Goal: Task Accomplishment & Management: Use online tool/utility

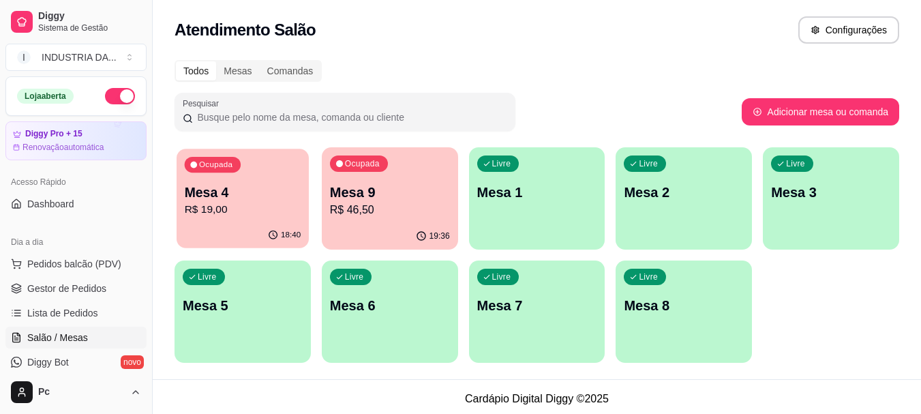
click at [218, 199] on p "Mesa 4" at bounding box center [243, 192] width 117 height 18
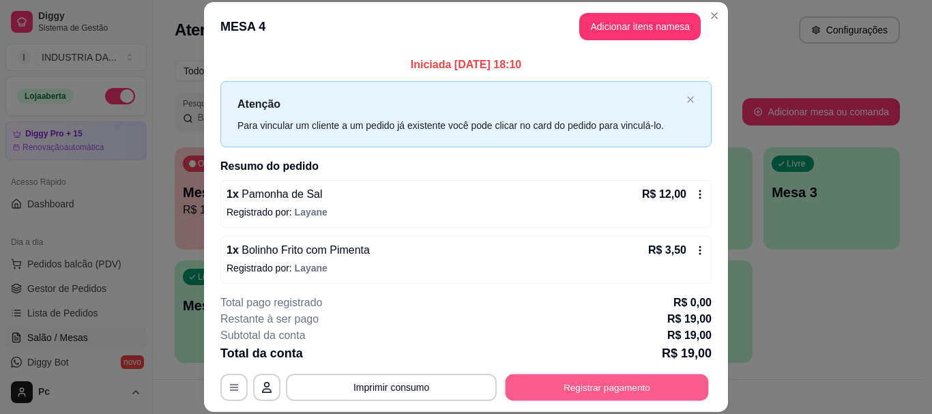
click at [683, 394] on button "Registrar pagamento" at bounding box center [606, 387] width 203 height 27
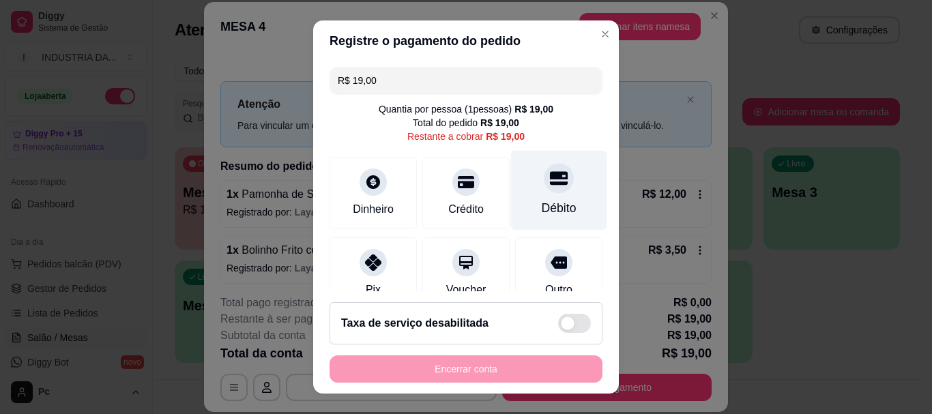
click at [537, 196] on div "Débito" at bounding box center [559, 191] width 96 height 80
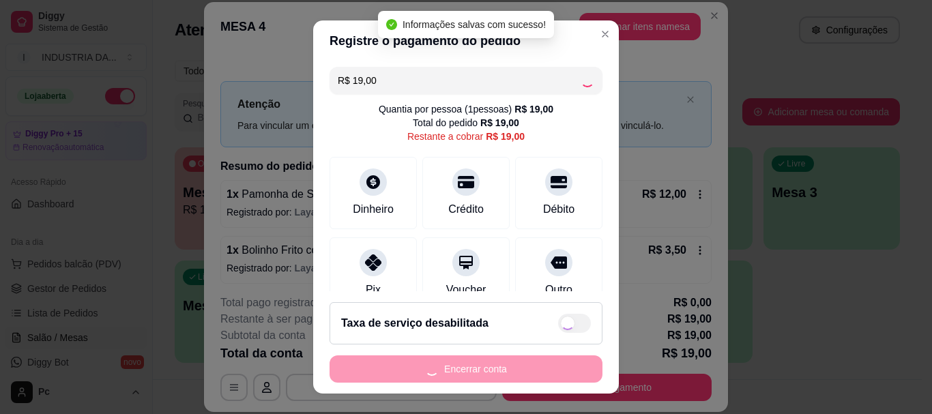
type input "R$ 0,00"
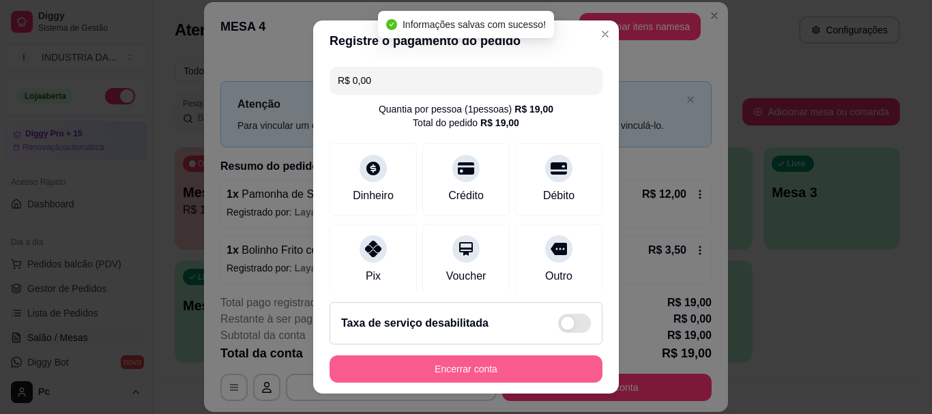
click at [492, 365] on button "Encerrar conta" at bounding box center [465, 368] width 273 height 27
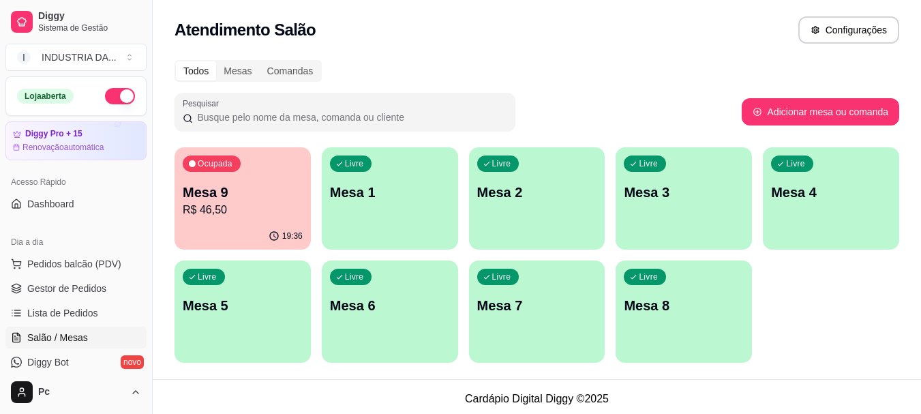
click at [239, 222] on div "Ocupada Mesa 9 R$ 46,50" at bounding box center [243, 185] width 136 height 76
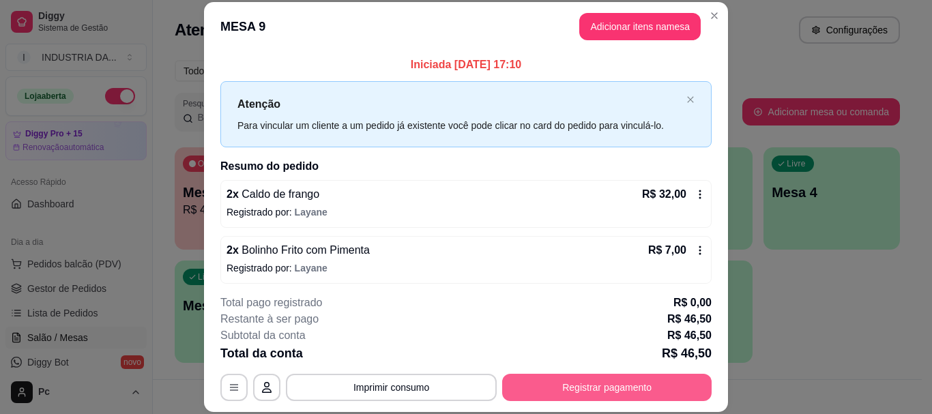
click at [610, 390] on button "Registrar pagamento" at bounding box center [606, 387] width 209 height 27
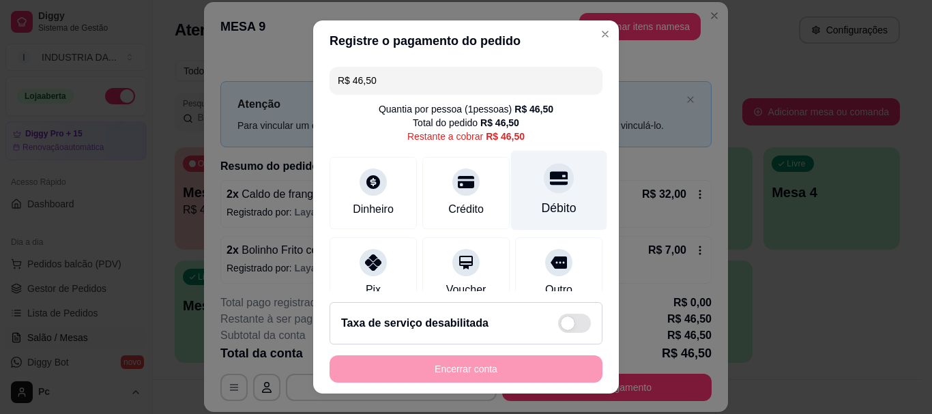
click at [550, 201] on div "Débito" at bounding box center [558, 209] width 35 height 18
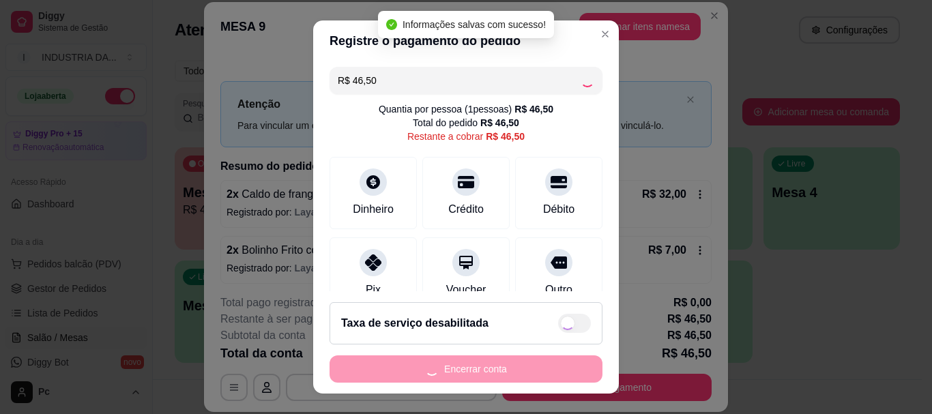
type input "R$ 0,00"
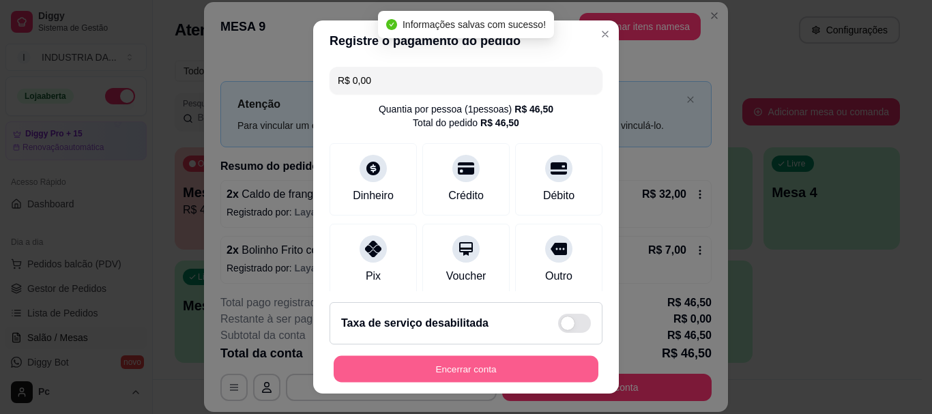
click at [516, 376] on button "Encerrar conta" at bounding box center [465, 368] width 265 height 27
